Goal: Check status: Check status

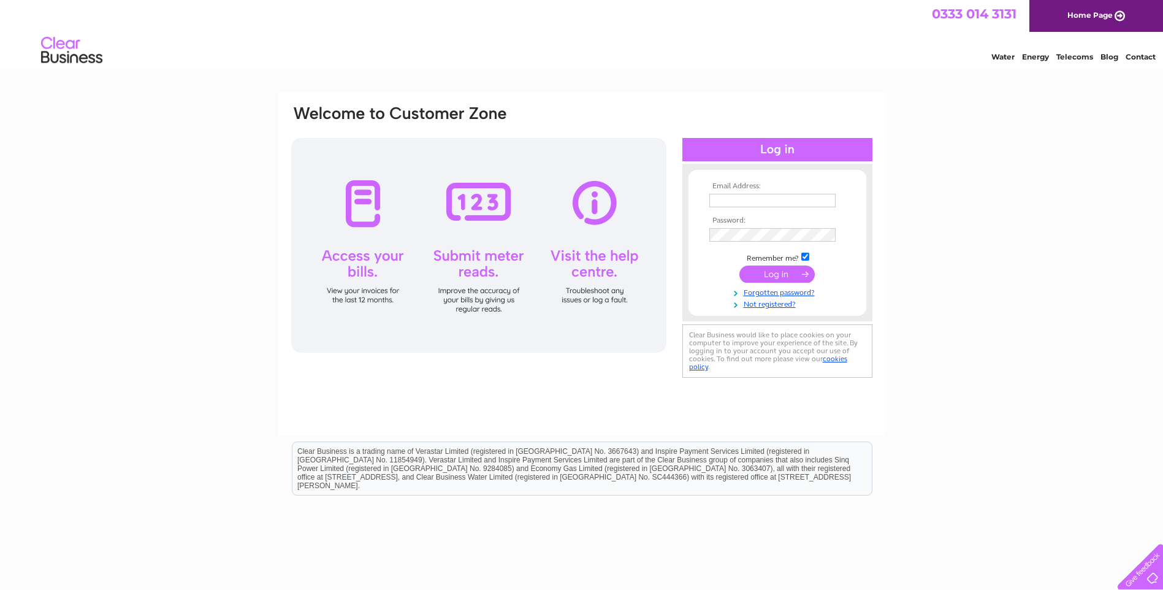
type input "[PERSON_NAME][EMAIL_ADDRESS][DOMAIN_NAME]"
click at [779, 275] on input "submit" at bounding box center [777, 274] width 75 height 17
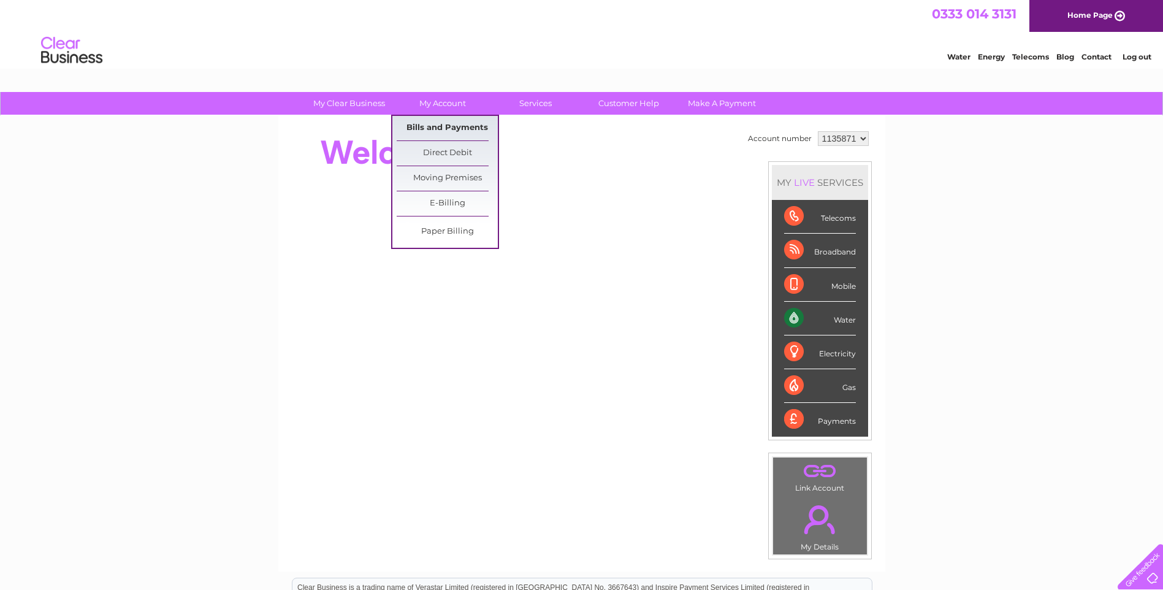
click at [451, 123] on link "Bills and Payments" at bounding box center [447, 128] width 101 height 25
